Goal: Information Seeking & Learning: Learn about a topic

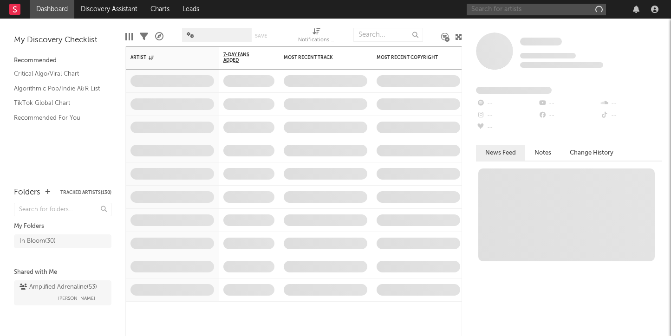
click at [527, 9] on input "text" at bounding box center [535, 10] width 139 height 12
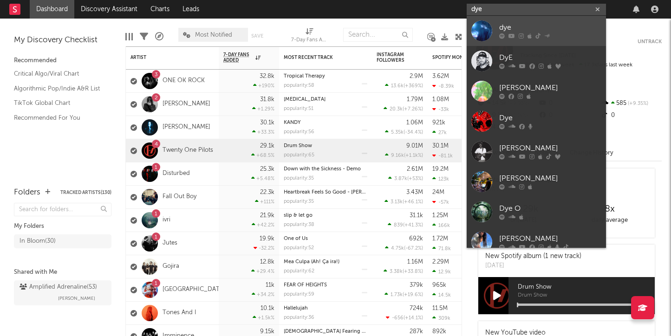
type input "dye"
click at [502, 25] on div "dye" at bounding box center [550, 27] width 102 height 11
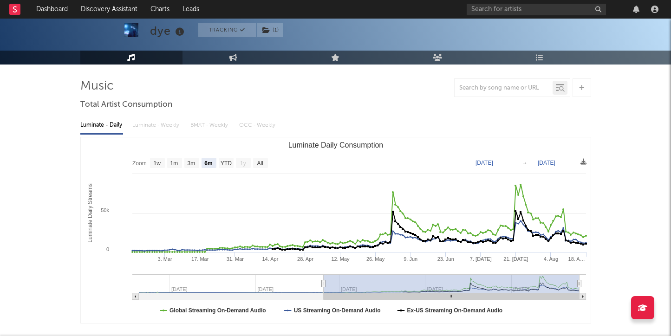
scroll to position [52, 0]
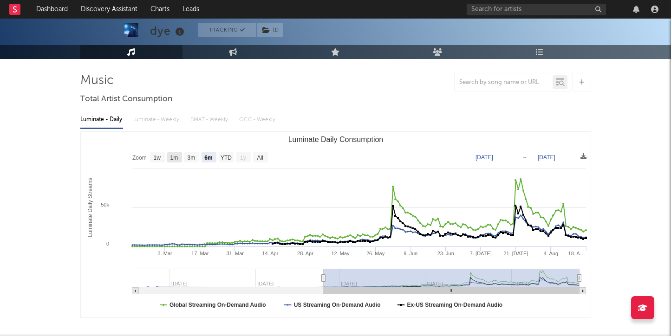
click at [175, 157] on text "1m" at bounding box center [174, 158] width 8 height 6
select select "1m"
type input "[DATE]"
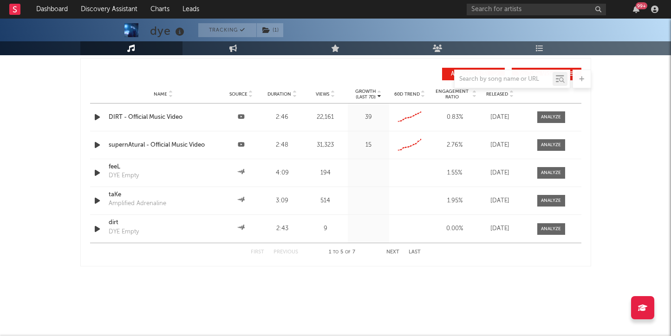
scroll to position [1015, 0]
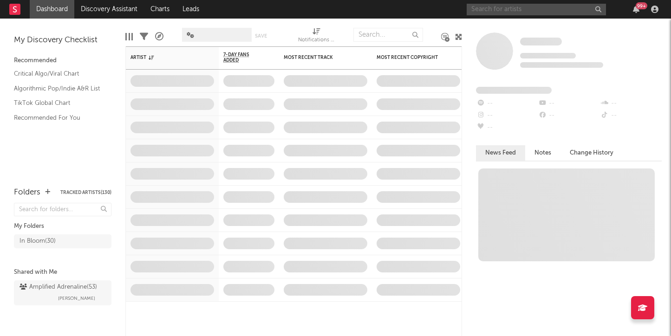
click at [528, 10] on input "text" at bounding box center [535, 10] width 139 height 12
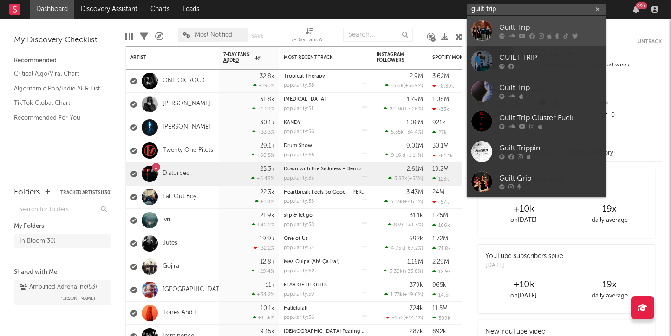
type input "guilt trip"
click at [525, 24] on div "Guilt Trip" at bounding box center [550, 27] width 102 height 11
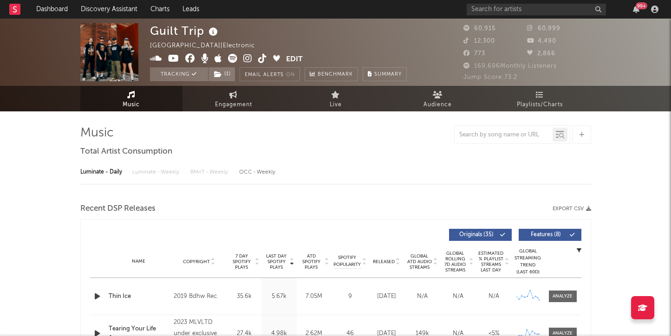
select select "6m"
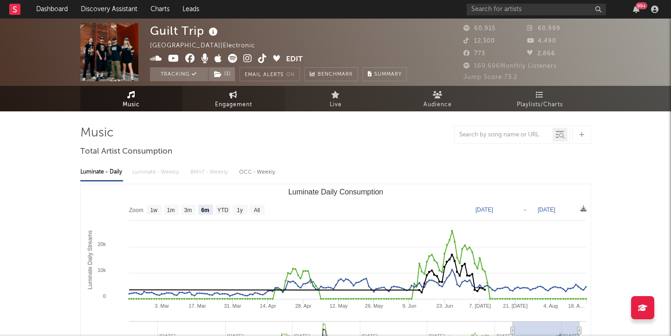
click at [235, 99] on span "Engagement" at bounding box center [233, 104] width 37 height 11
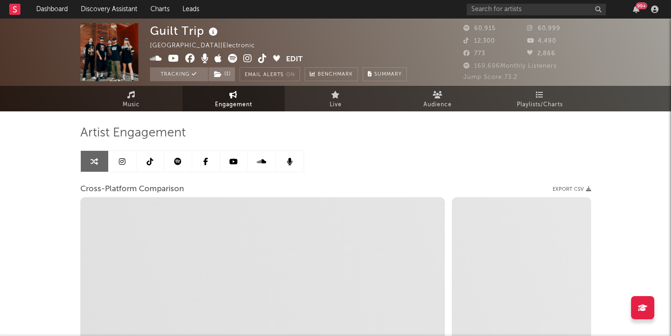
select select "1w"
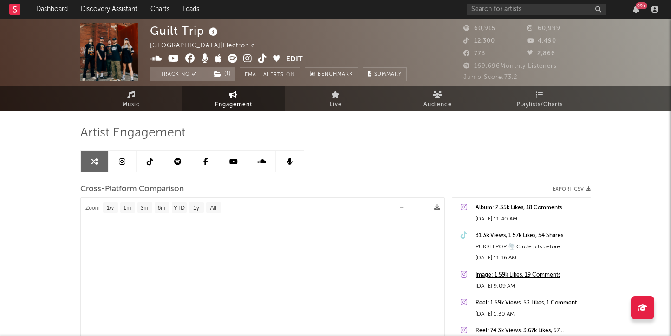
select select "1m"
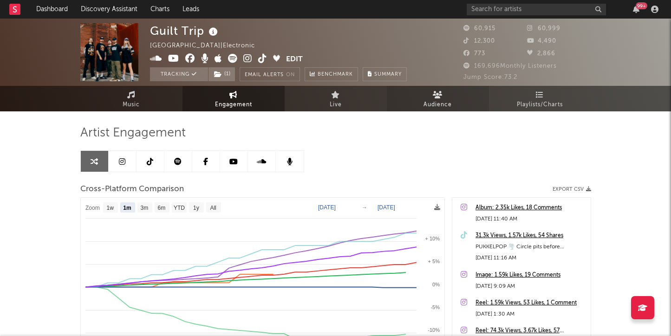
click at [434, 93] on icon at bounding box center [438, 94] width 10 height 7
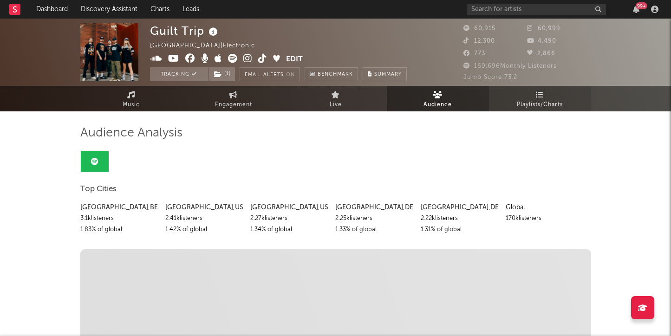
click at [537, 101] on span "Playlists/Charts" at bounding box center [540, 104] width 46 height 11
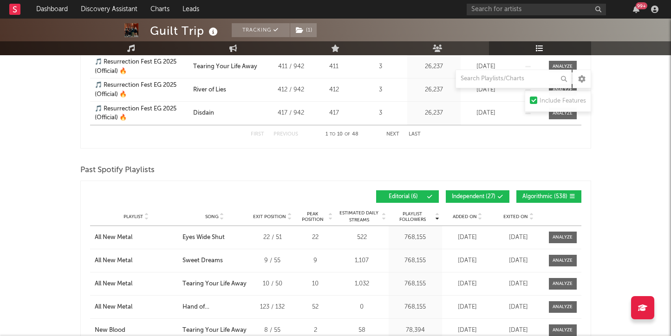
scroll to position [368, 0]
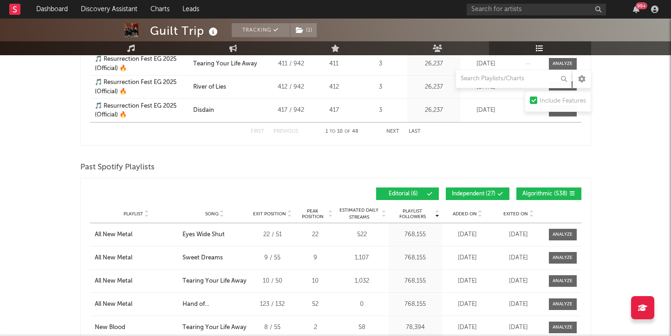
click at [513, 214] on span "Exited On" at bounding box center [515, 214] width 25 height 6
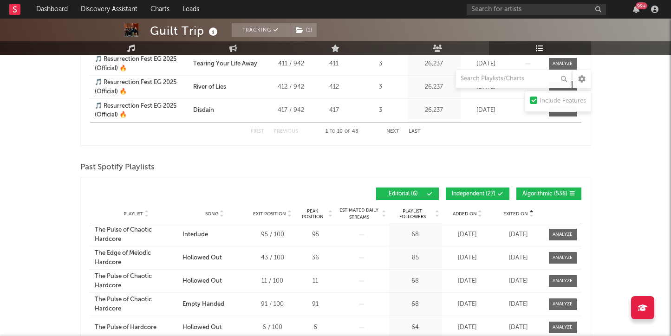
click at [513, 214] on span "Exited On" at bounding box center [515, 214] width 25 height 6
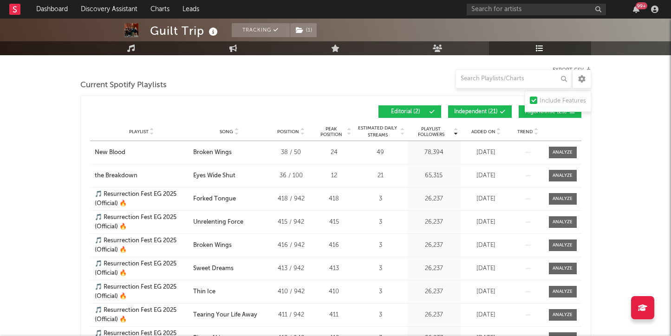
scroll to position [105, 0]
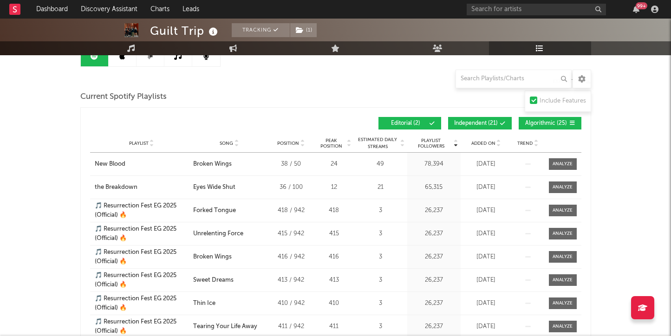
click at [484, 142] on span "Added On" at bounding box center [483, 144] width 24 height 6
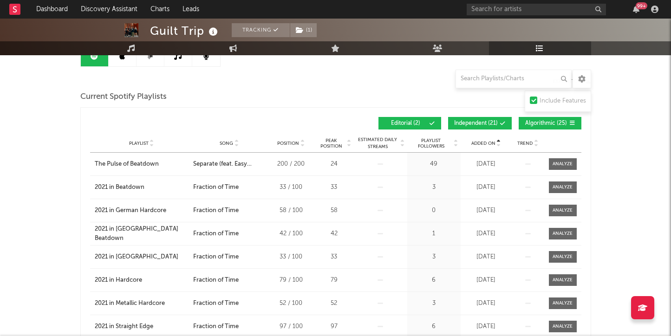
click at [484, 142] on span "Added On" at bounding box center [483, 144] width 24 height 6
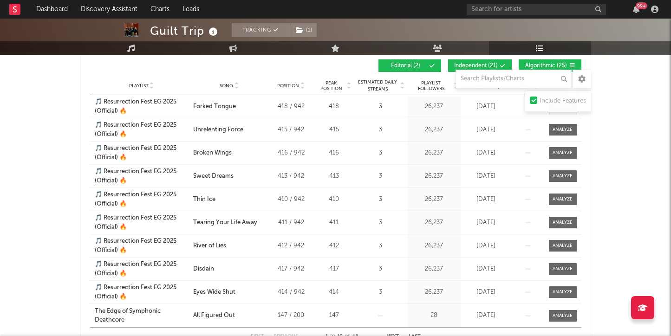
scroll to position [165, 0]
